Goal: Navigation & Orientation: Find specific page/section

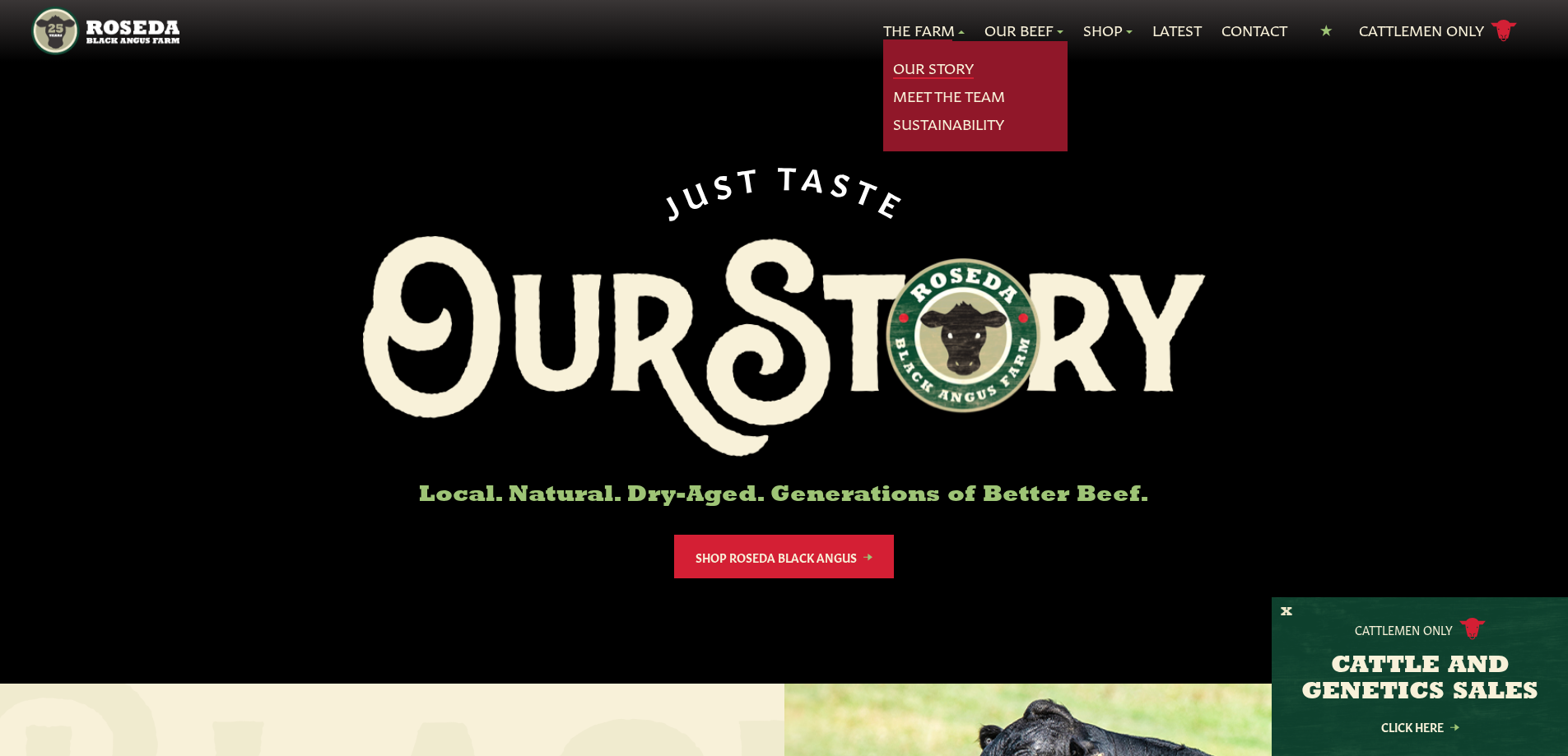
click at [916, 60] on link "Our Story" at bounding box center [933, 68] width 81 height 22
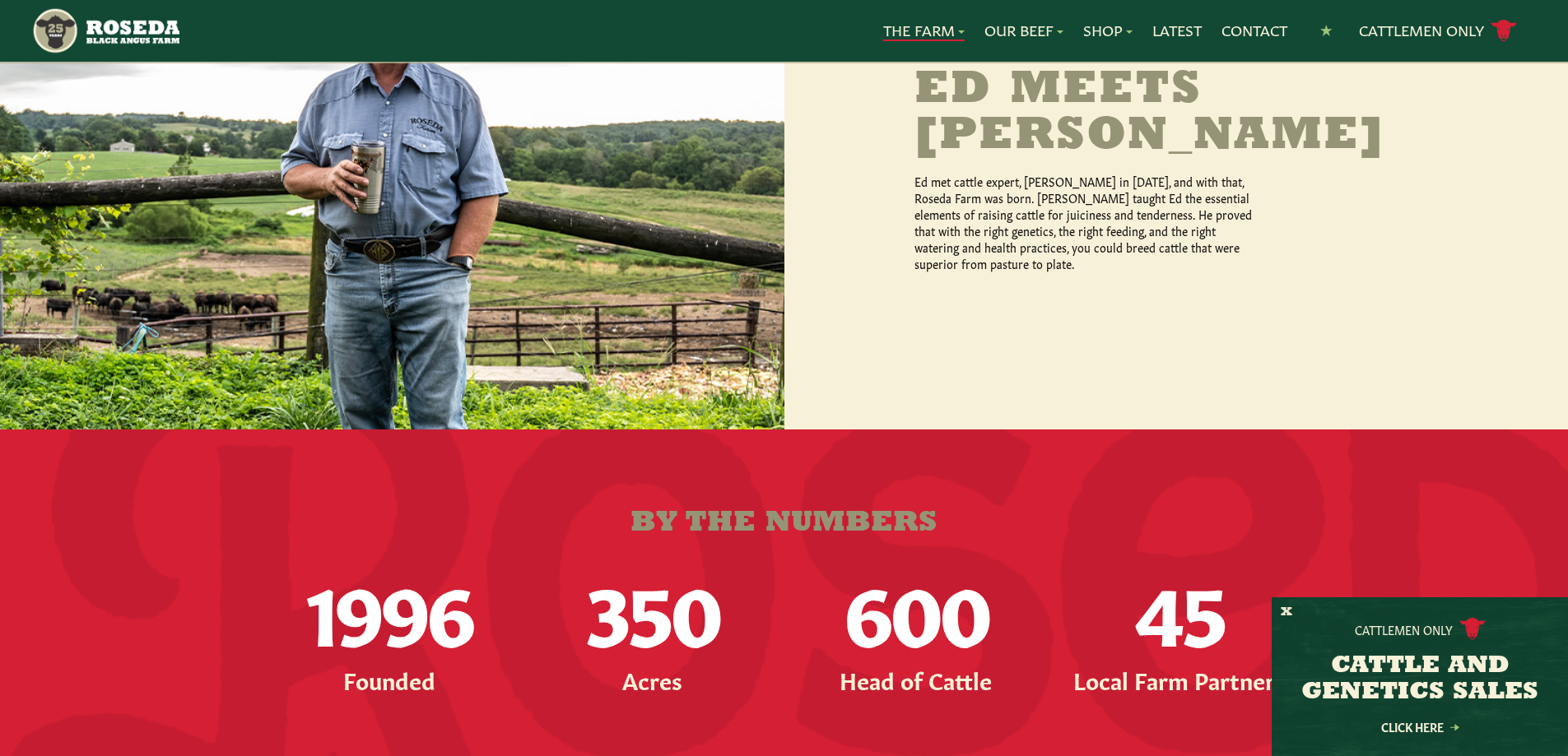
scroll to position [1317, 0]
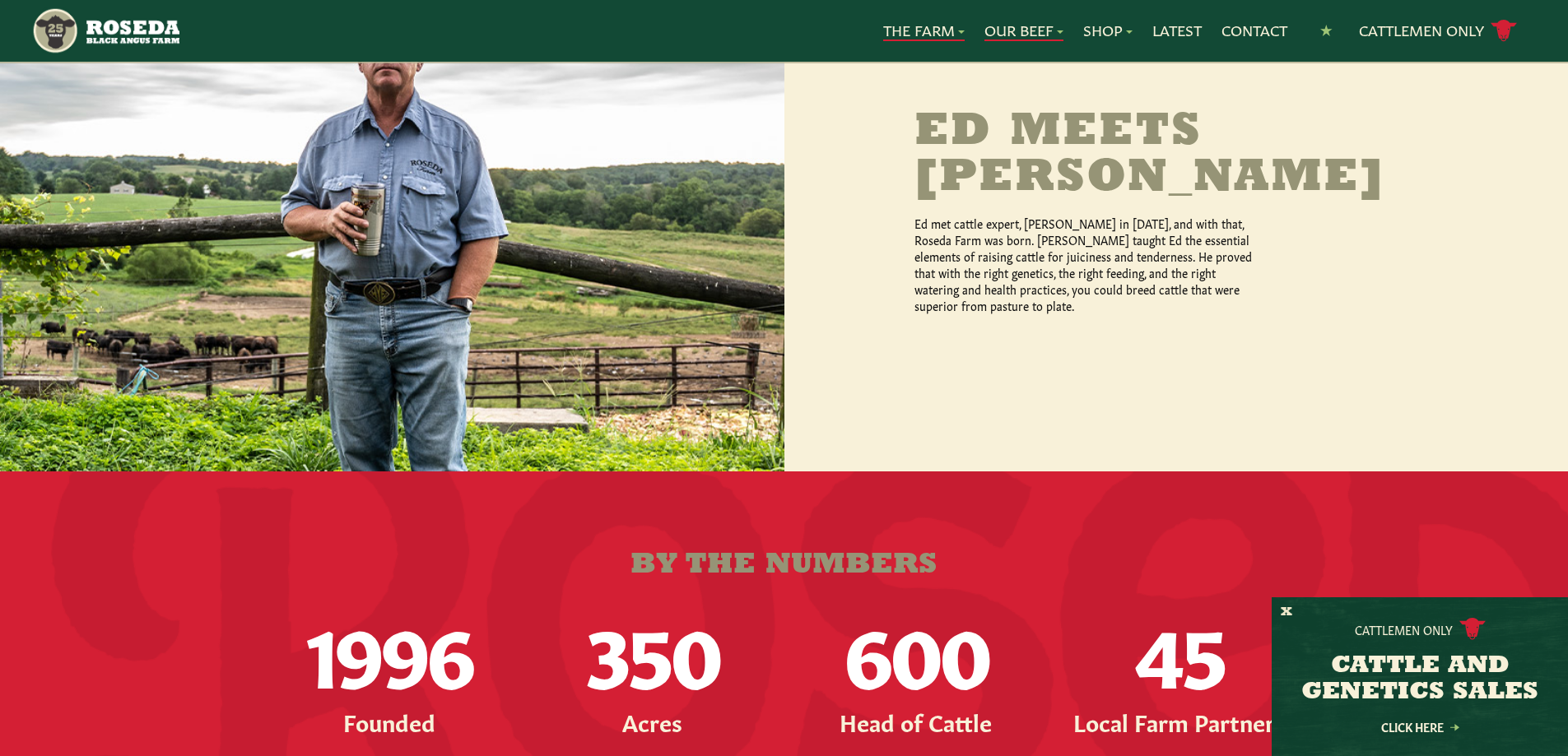
click at [1029, 26] on link "Our Beef" at bounding box center [1023, 31] width 79 height 22
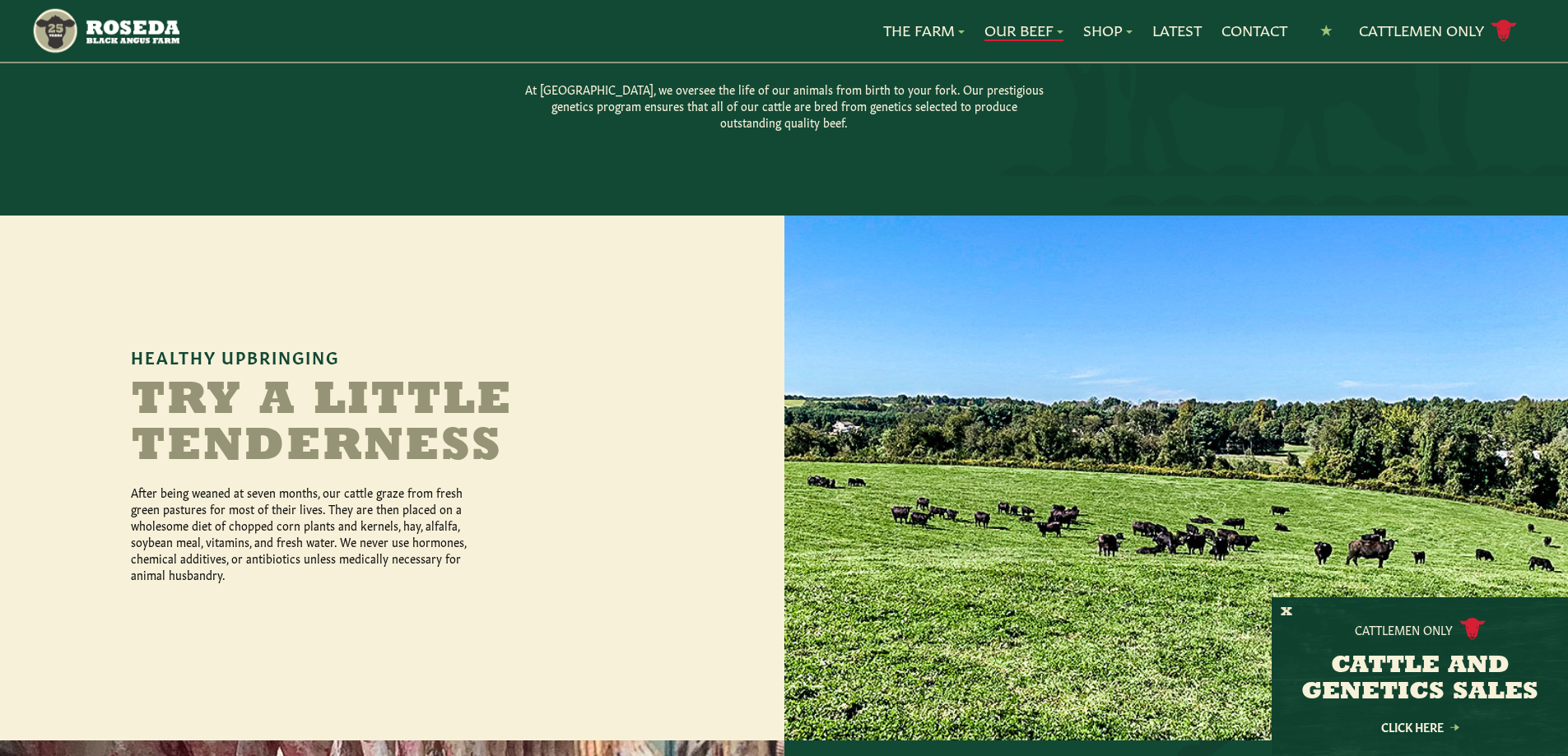
scroll to position [576, 0]
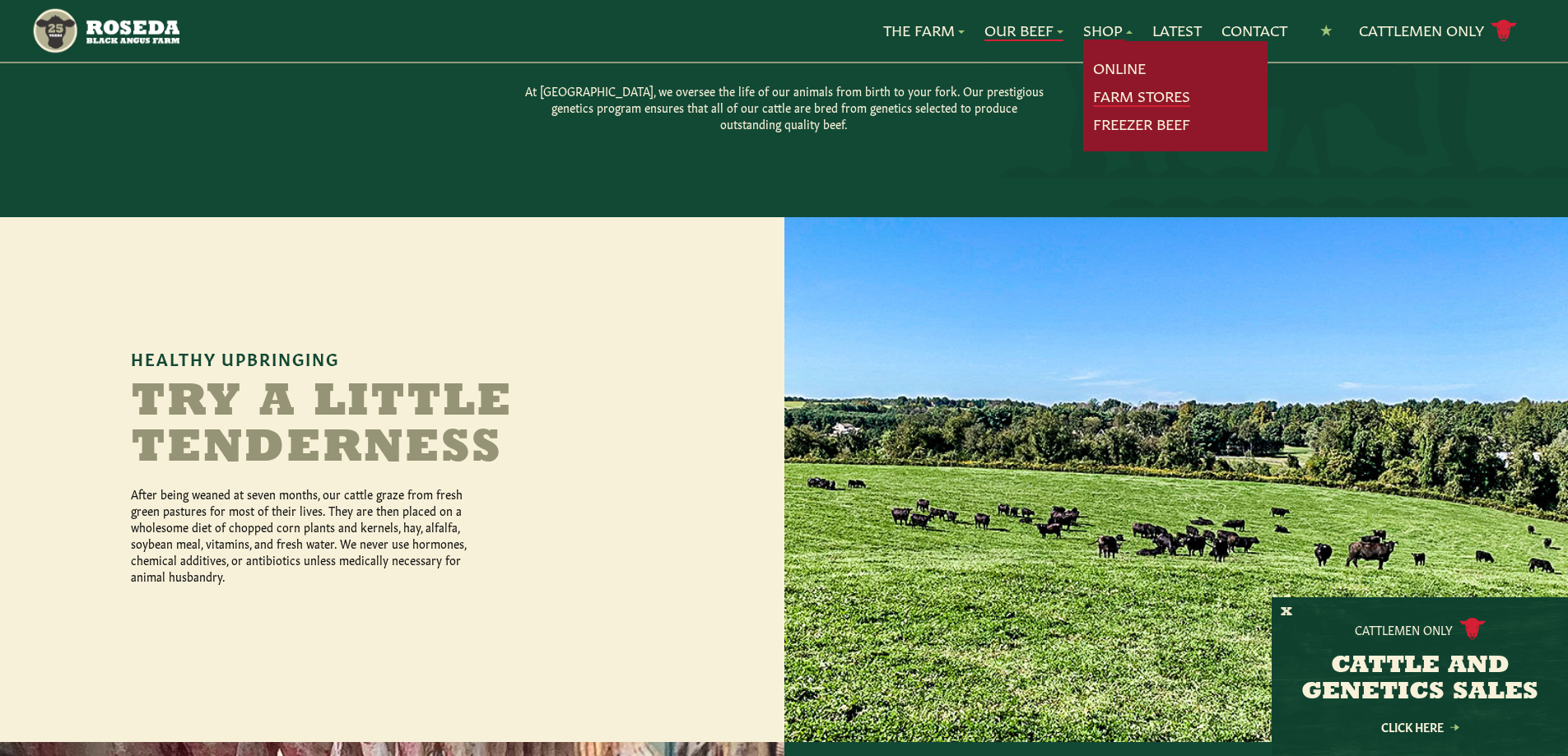
click at [1104, 97] on link "Farm Stores" at bounding box center [1141, 96] width 97 height 22
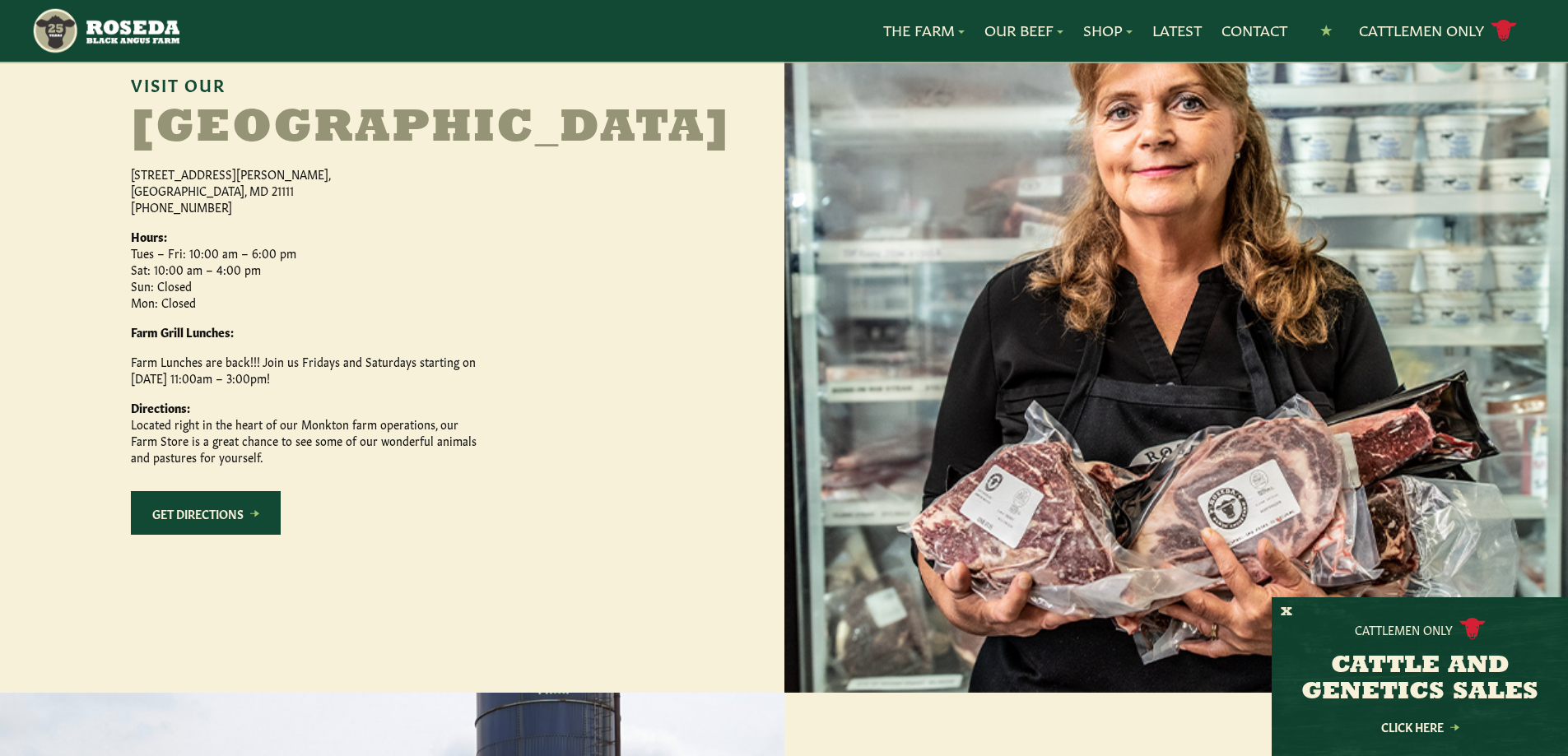
scroll to position [741, 0]
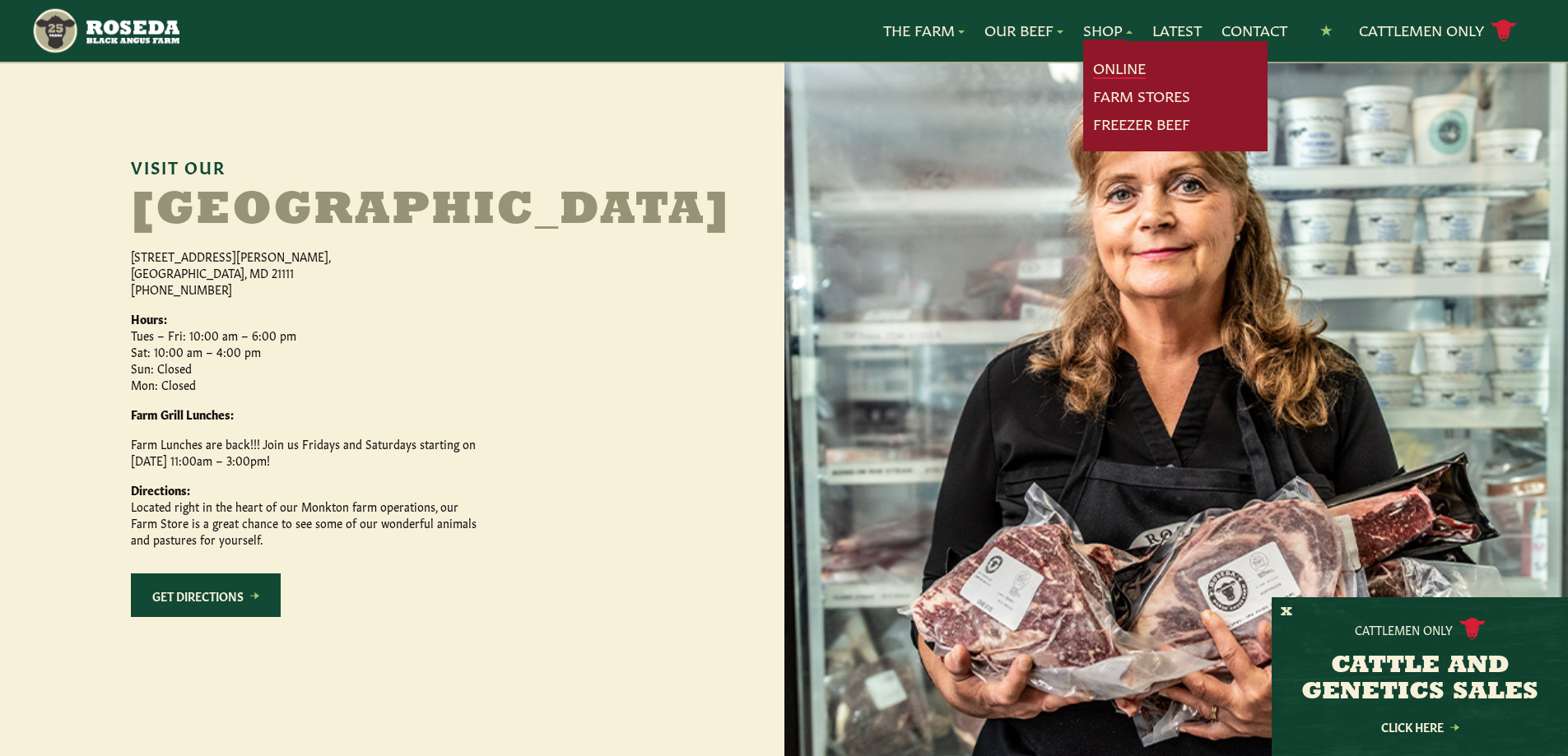
click at [1100, 72] on link "Online" at bounding box center [1119, 68] width 53 height 22
